Goal: Task Accomplishment & Management: Manage account settings

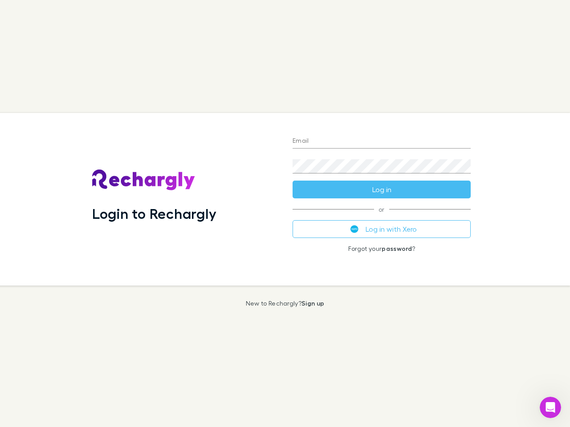
click at [285, 214] on div "Login to Rechargly" at bounding box center [185, 199] width 200 height 173
click at [382, 142] on input "Email" at bounding box center [382, 141] width 178 height 14
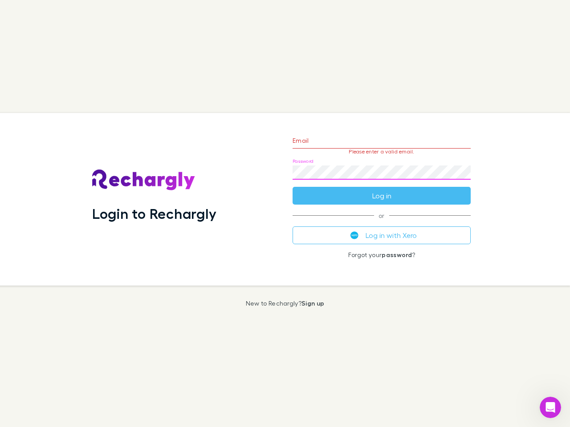
click at [382, 190] on form "Email Please enter a valid email. Password Log in" at bounding box center [382, 165] width 178 height 77
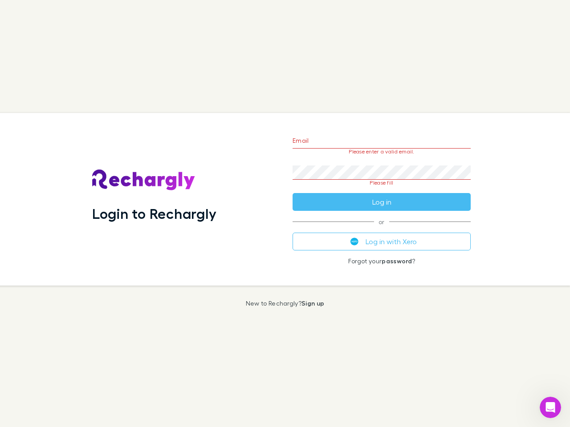
click at [382, 229] on div "Email Please enter a valid email. Password Please fill Log in or Log in with Xe…" at bounding box center [381, 199] width 192 height 173
click at [550, 408] on icon "Open Intercom Messenger" at bounding box center [550, 408] width 15 height 15
